Goal: Task Accomplishment & Management: Use online tool/utility

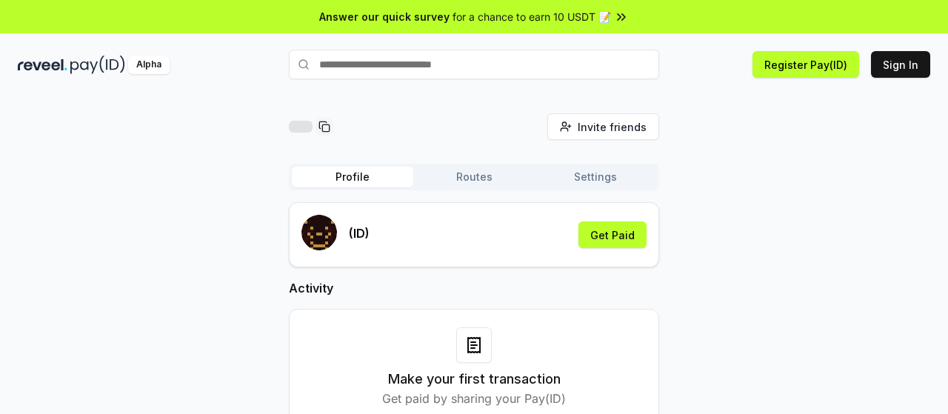
click at [713, 258] on div "Invite friends Invite Profile Routes Settings (ID) Get Paid Activity Make your …" at bounding box center [474, 281] width 913 height 336
click at [430, 233] on div "(ID) Get Paid" at bounding box center [473, 235] width 345 height 40
click at [748, 224] on div "Invite friends Invite Profile Routes Settings (ID) Get Paid Activity Make your …" at bounding box center [474, 281] width 913 height 336
click at [788, 174] on div "Invite friends Invite Profile Routes Settings (ID) Get Paid Activity Make your …" at bounding box center [474, 281] width 913 height 336
click at [690, 327] on div "Invite friends Invite Profile Routes Settings (ID) Get Paid Activity Make your …" at bounding box center [474, 281] width 913 height 336
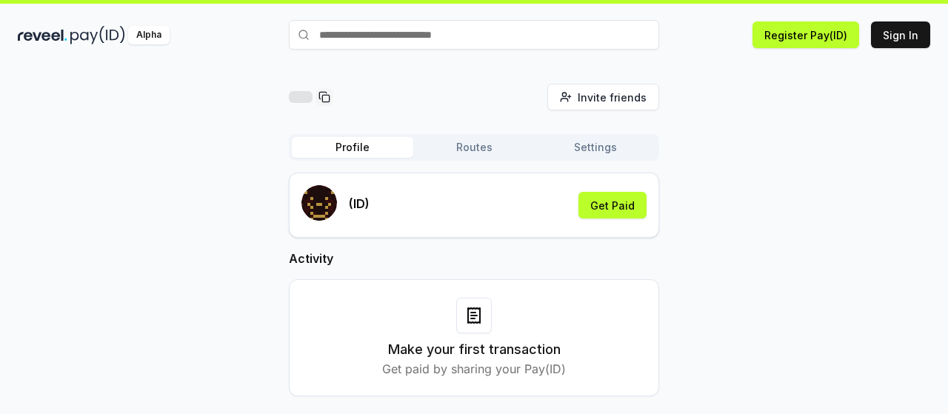
scroll to position [42, 0]
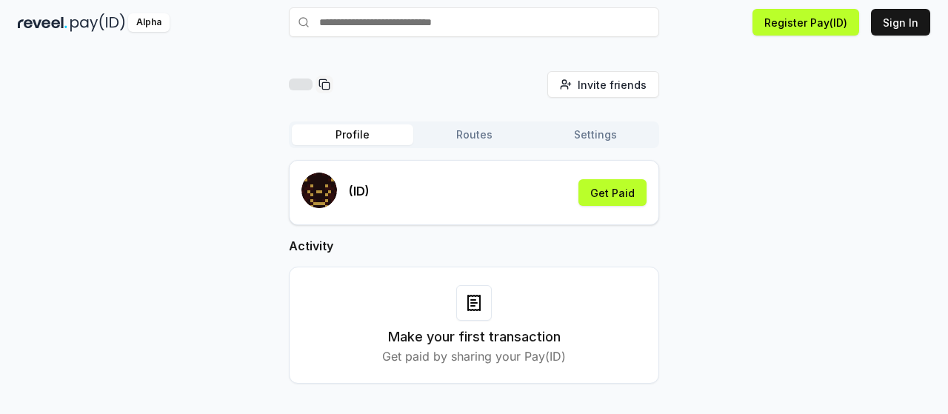
click at [431, 317] on div "Make your first transaction Get paid by sharing your Pay(ID)" at bounding box center [473, 325] width 333 height 80
click at [599, 191] on button "Get Paid" at bounding box center [613, 192] width 68 height 27
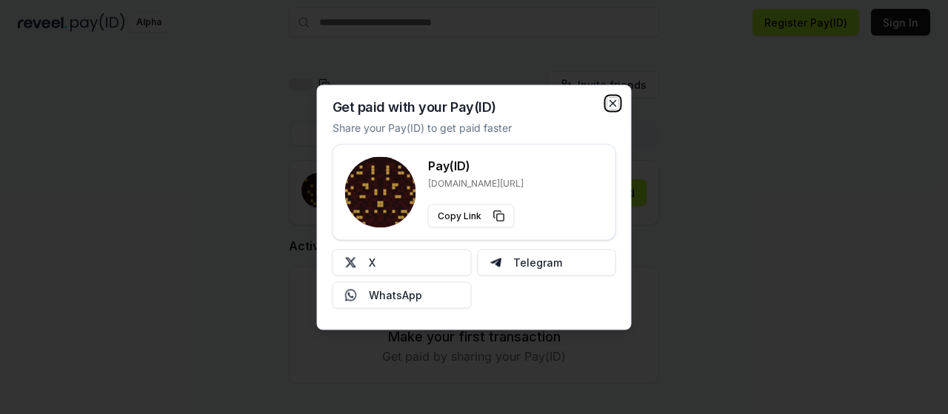
click at [616, 105] on icon "button" at bounding box center [613, 103] width 12 height 12
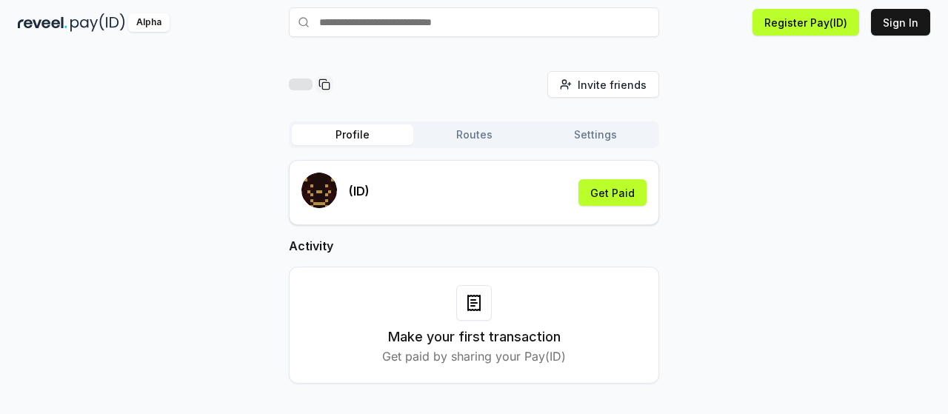
click at [507, 86] on div "Invite friends Invite" at bounding box center [474, 84] width 370 height 27
click at [388, 30] on input "text" at bounding box center [474, 22] width 370 height 30
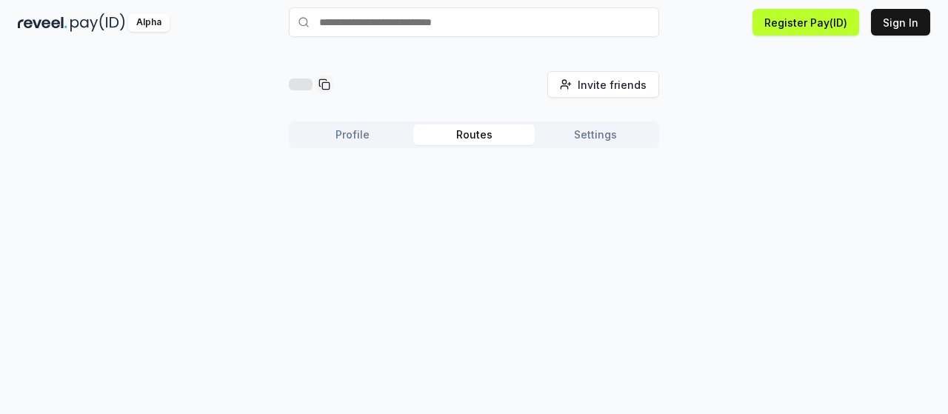
click at [451, 133] on button "Routes" at bounding box center [473, 134] width 121 height 21
